Goal: Task Accomplishment & Management: Use online tool/utility

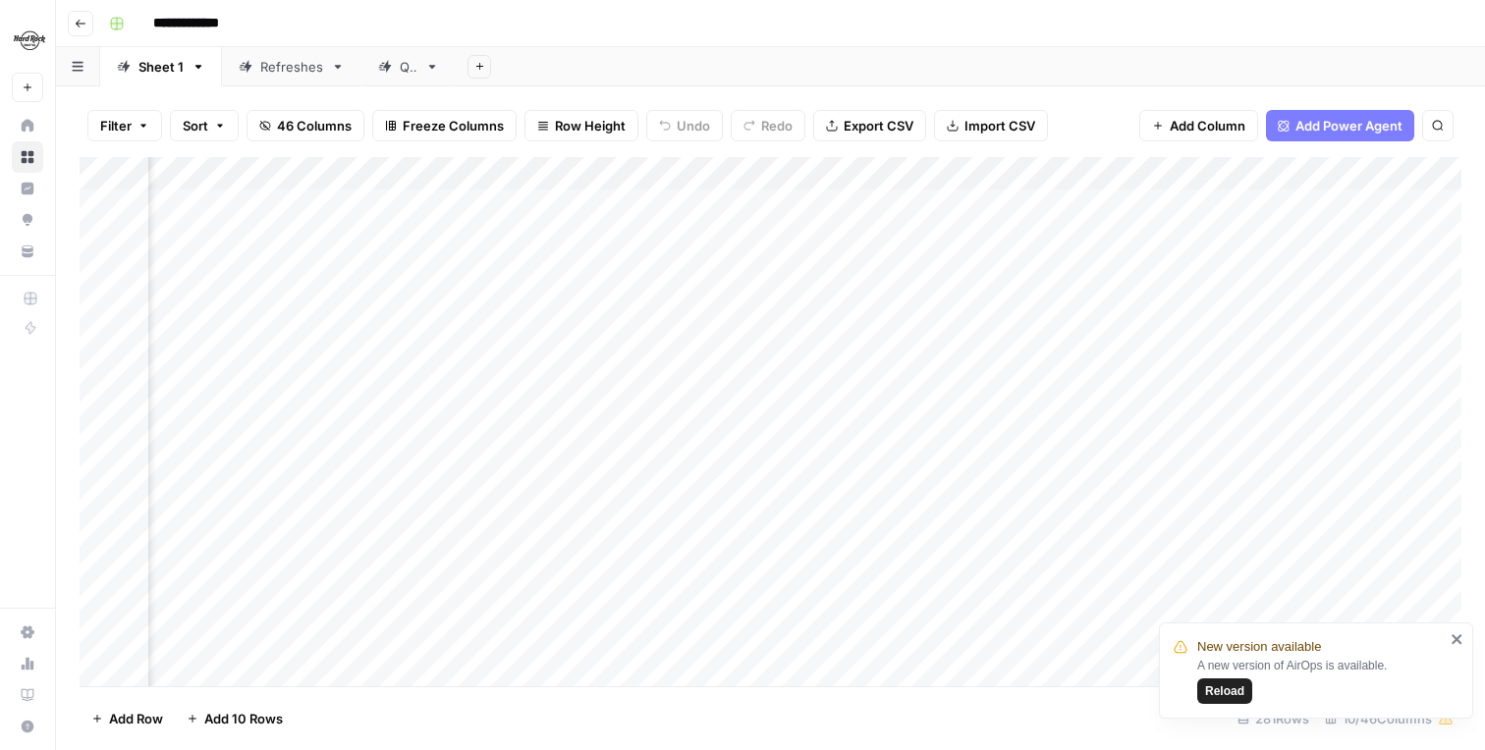
scroll to position [0, 921]
click at [1005, 204] on div "Add Column" at bounding box center [771, 421] width 1382 height 529
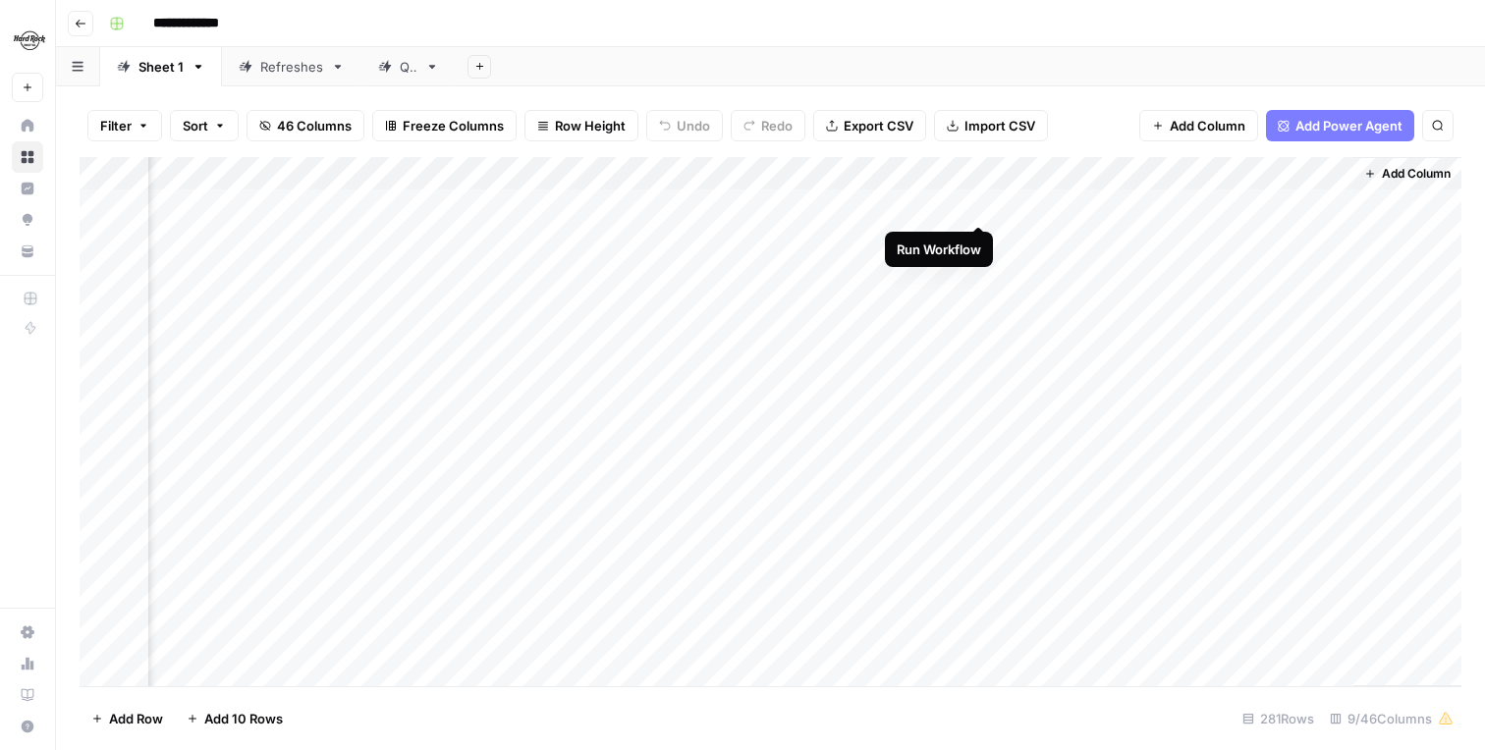
click at [979, 208] on div "Add Column" at bounding box center [771, 421] width 1382 height 529
click at [980, 202] on div "Add Column" at bounding box center [771, 421] width 1382 height 529
click at [981, 210] on div "Add Column" at bounding box center [771, 421] width 1382 height 529
click at [953, 209] on div "Add Column" at bounding box center [771, 421] width 1382 height 529
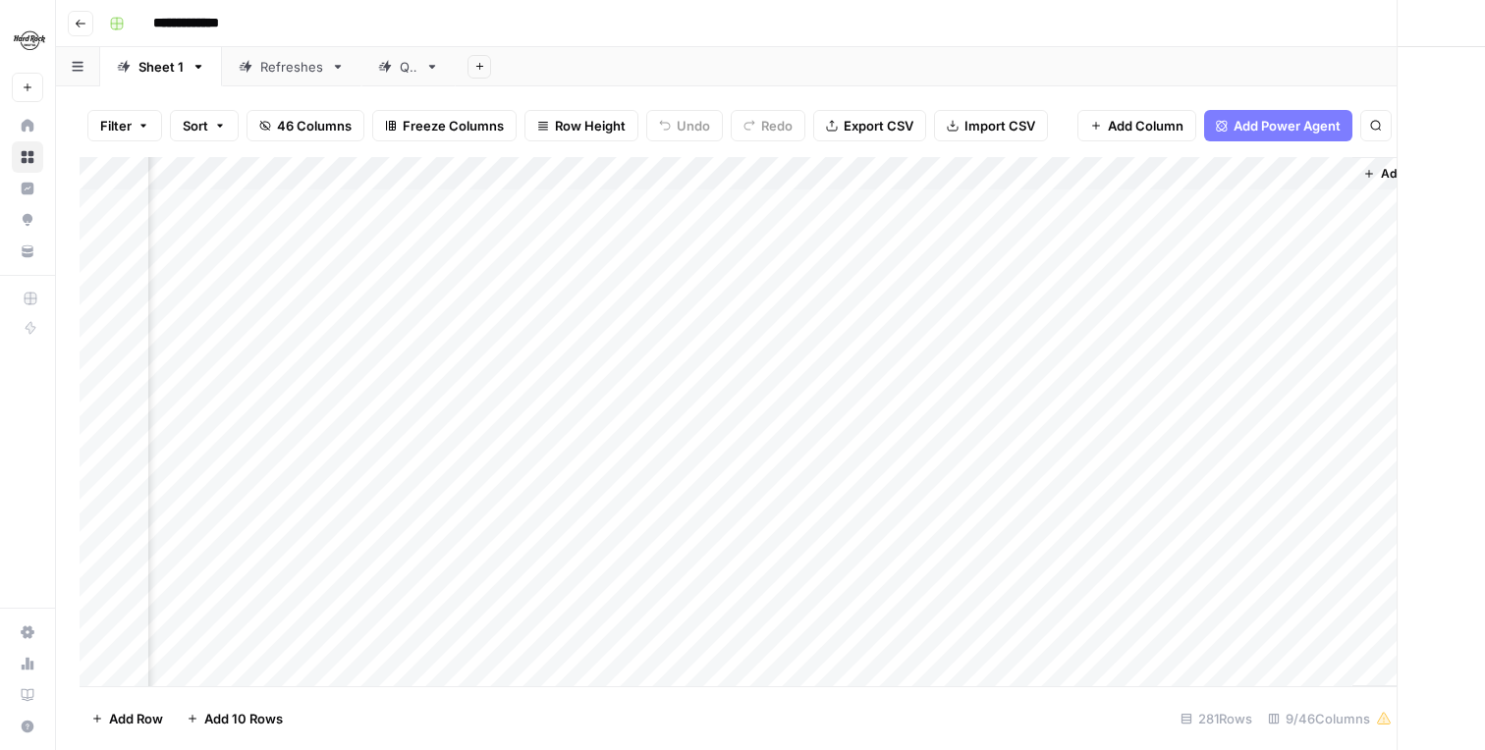
scroll to position [0, 647]
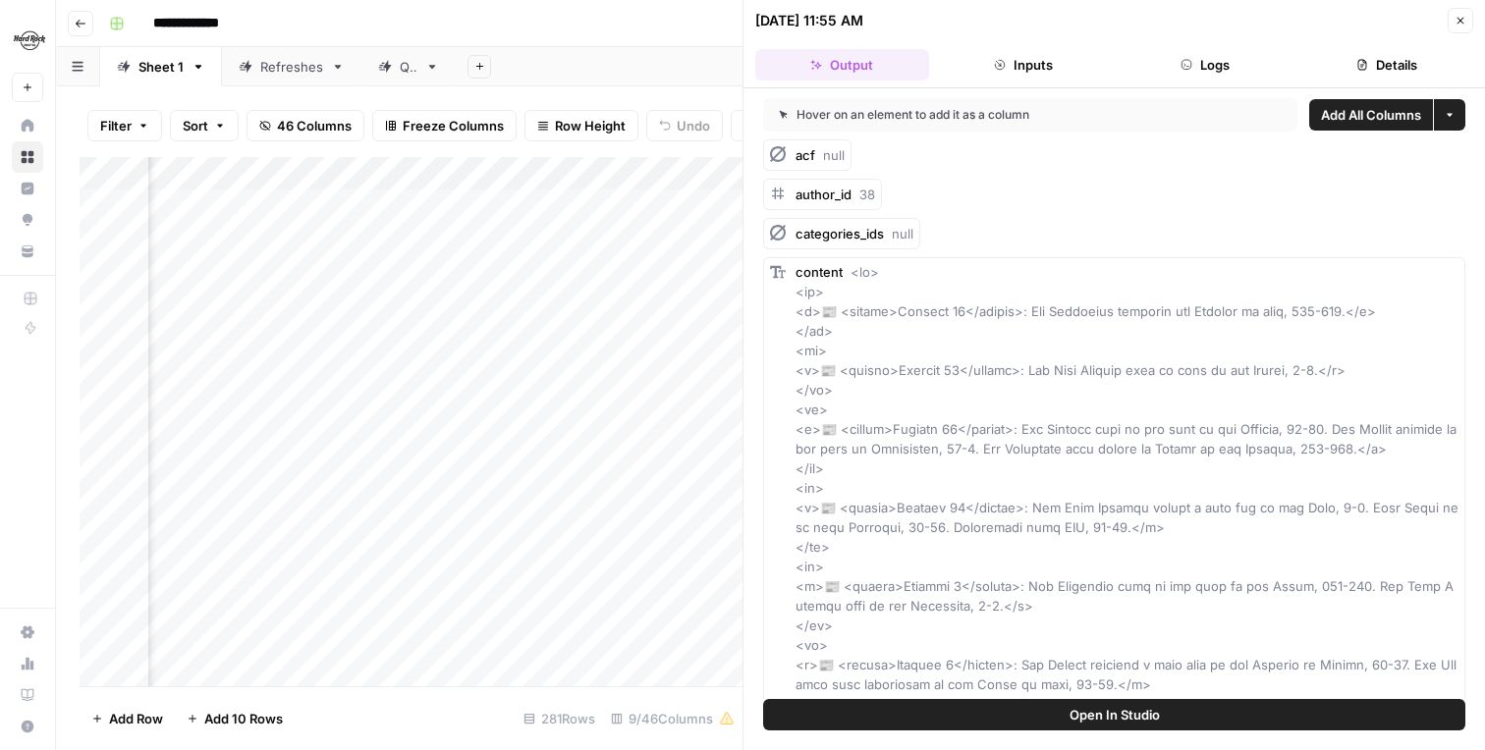
click at [1465, 27] on button "Close" at bounding box center [1461, 21] width 26 height 26
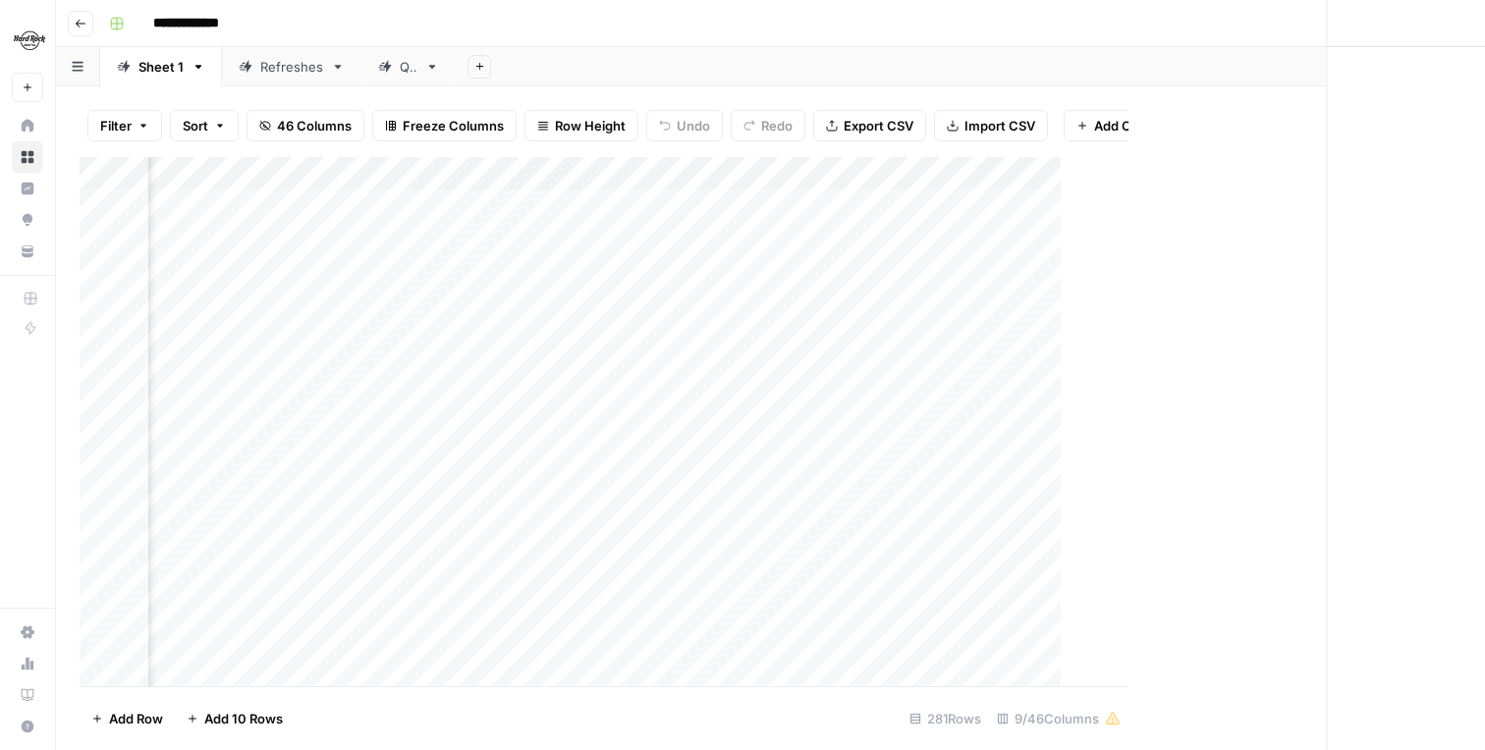
scroll to position [0, 638]
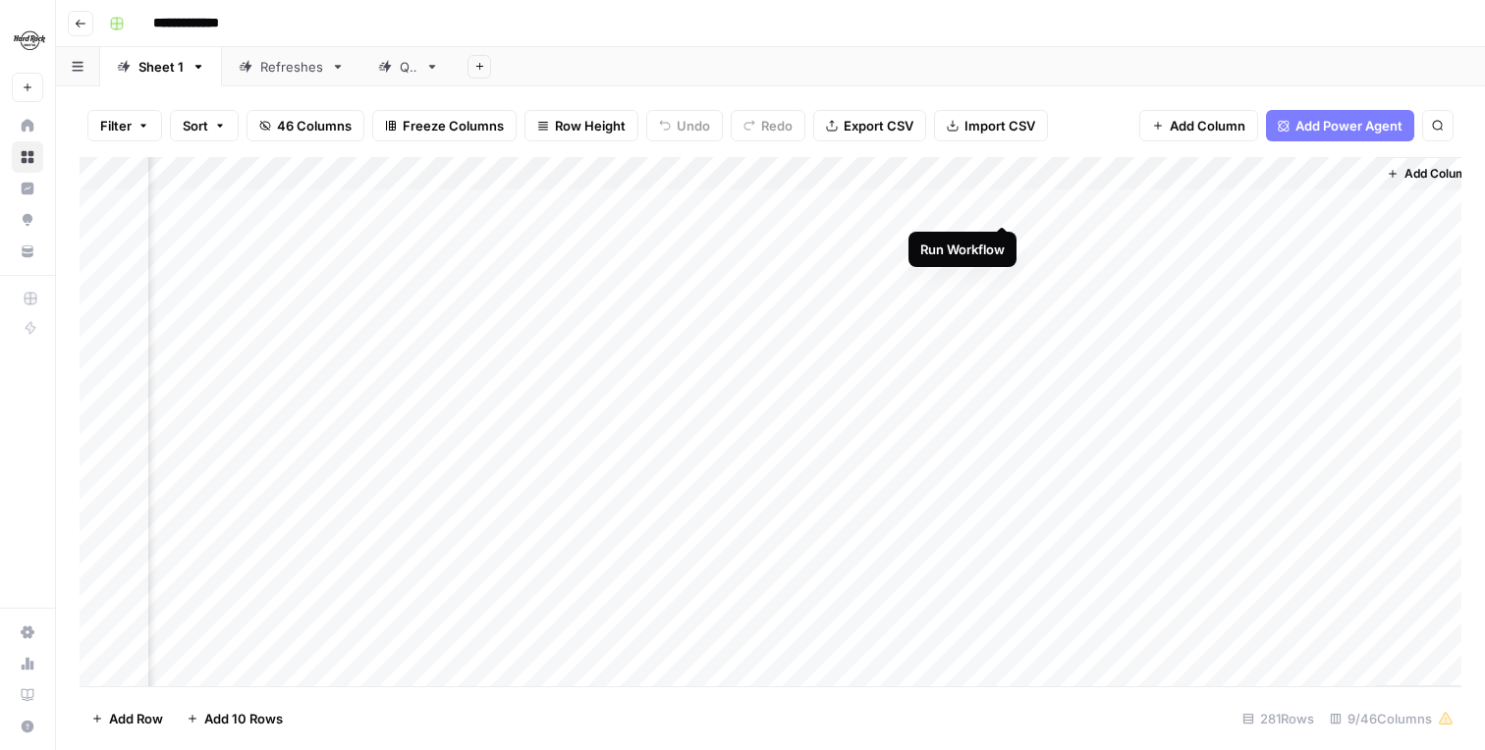
click at [1008, 208] on div "Add Column" at bounding box center [771, 421] width 1382 height 529
click at [998, 208] on div "Add Column" at bounding box center [771, 421] width 1382 height 529
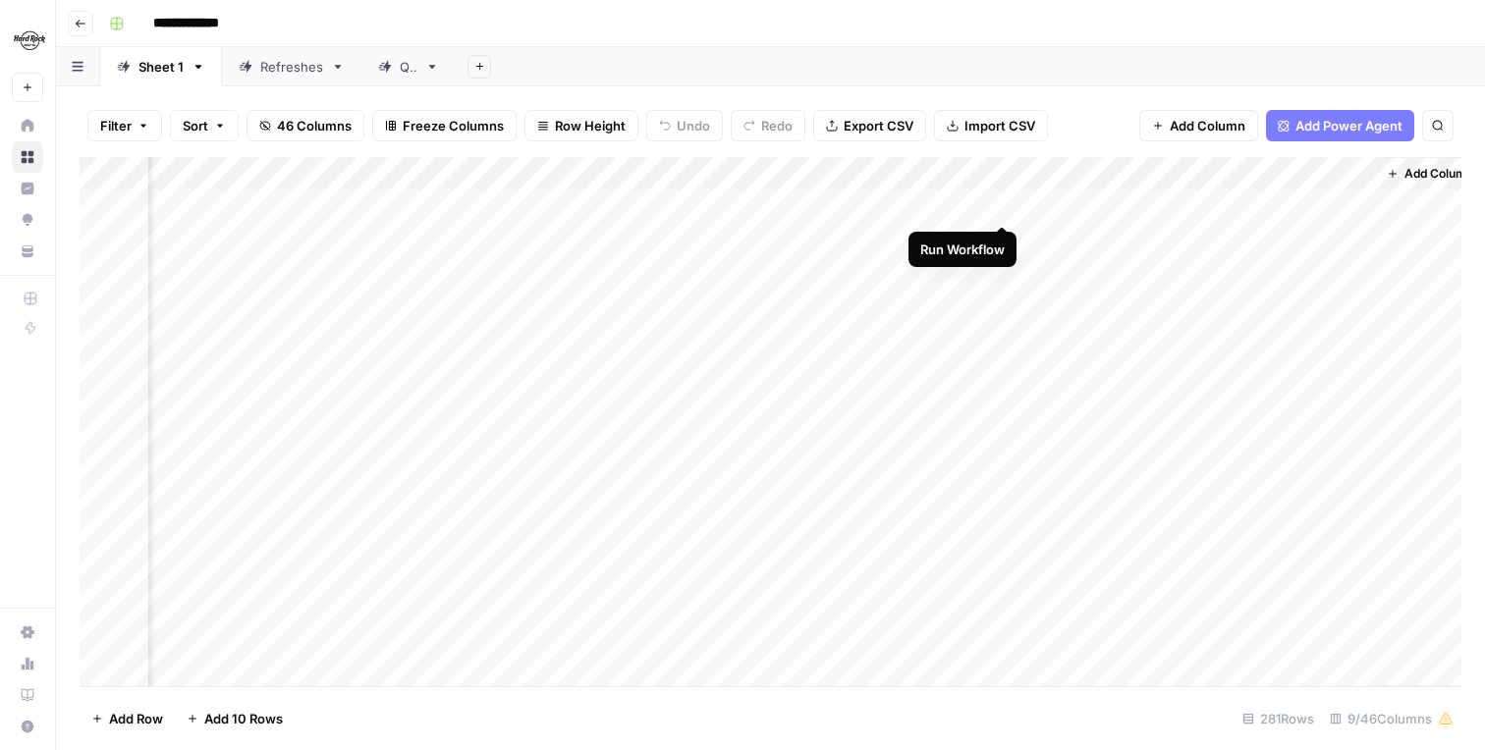
click at [998, 208] on div "Add Column" at bounding box center [771, 421] width 1382 height 529
click at [1001, 242] on div "Add Column" at bounding box center [771, 421] width 1382 height 529
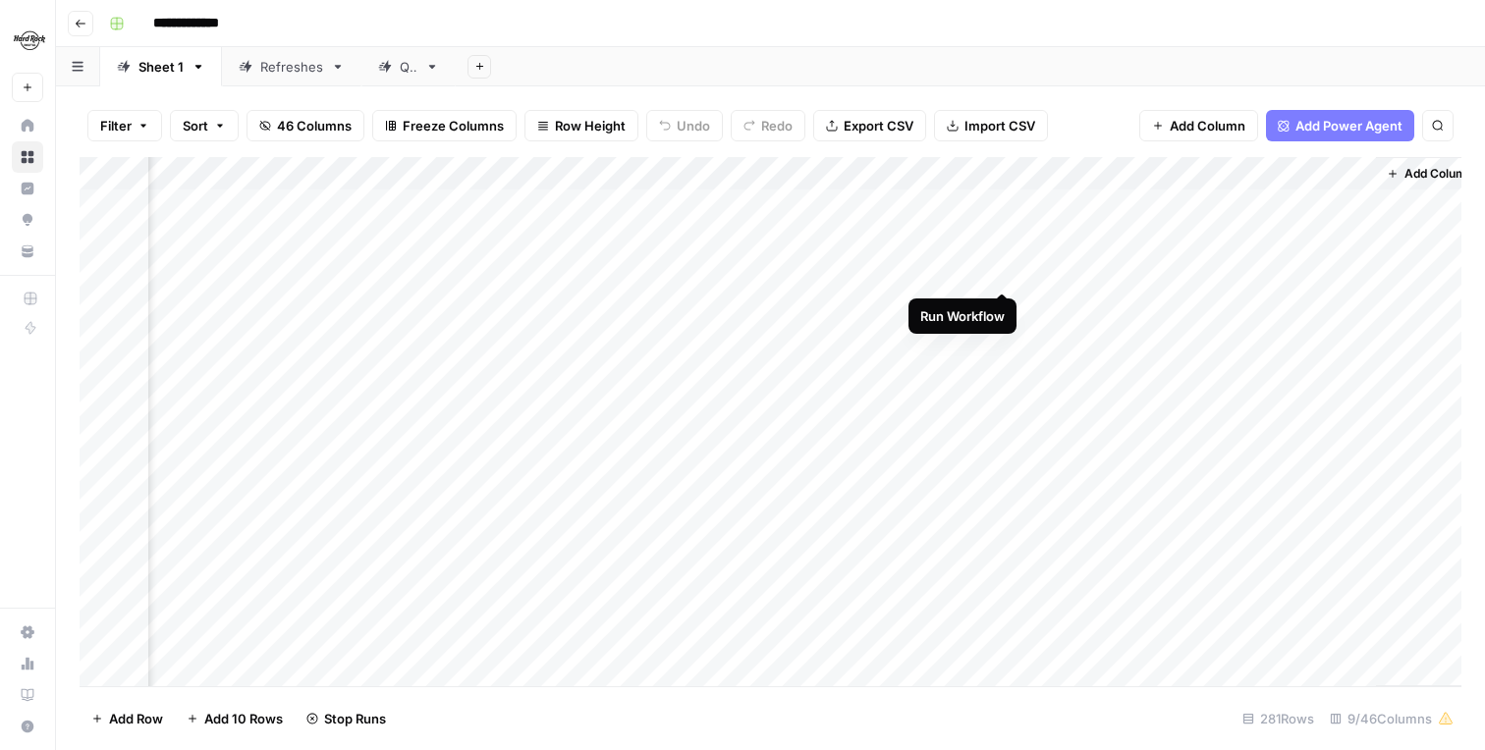
click at [1004, 270] on div "Add Column" at bounding box center [771, 421] width 1382 height 529
click at [1002, 308] on div "Add Column" at bounding box center [771, 421] width 1382 height 529
click at [1003, 337] on div "Add Column" at bounding box center [771, 421] width 1382 height 529
click at [1003, 307] on div "Add Column" at bounding box center [771, 421] width 1382 height 529
click at [1004, 368] on div "Add Column" at bounding box center [771, 421] width 1382 height 529
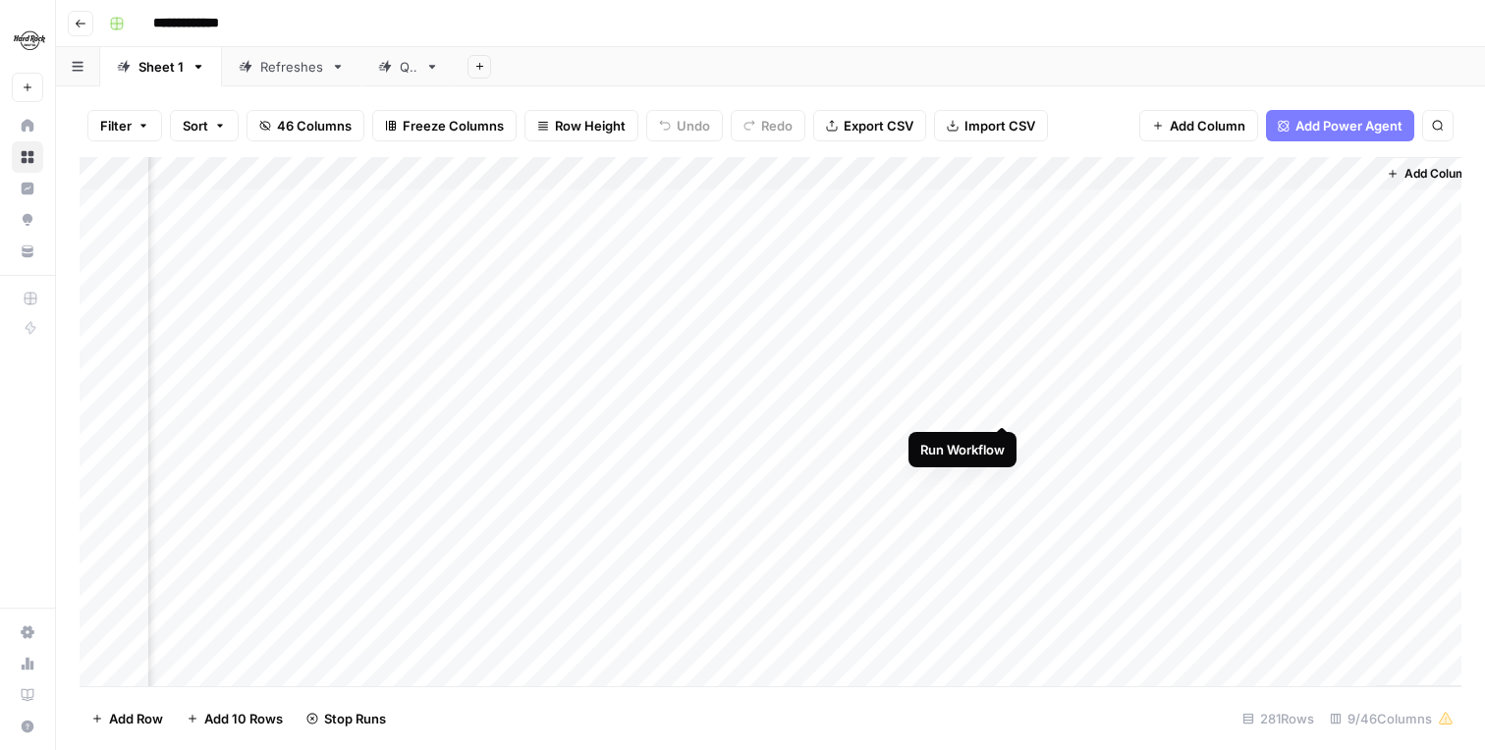
click at [1006, 407] on div "Add Column" at bounding box center [771, 421] width 1382 height 529
click at [1004, 443] on div "Add Column" at bounding box center [771, 421] width 1382 height 529
click at [1005, 476] on div "Add Column" at bounding box center [771, 421] width 1382 height 529
click at [1002, 372] on div "Add Column" at bounding box center [771, 421] width 1382 height 529
